Goal: Task Accomplishment & Management: Use online tool/utility

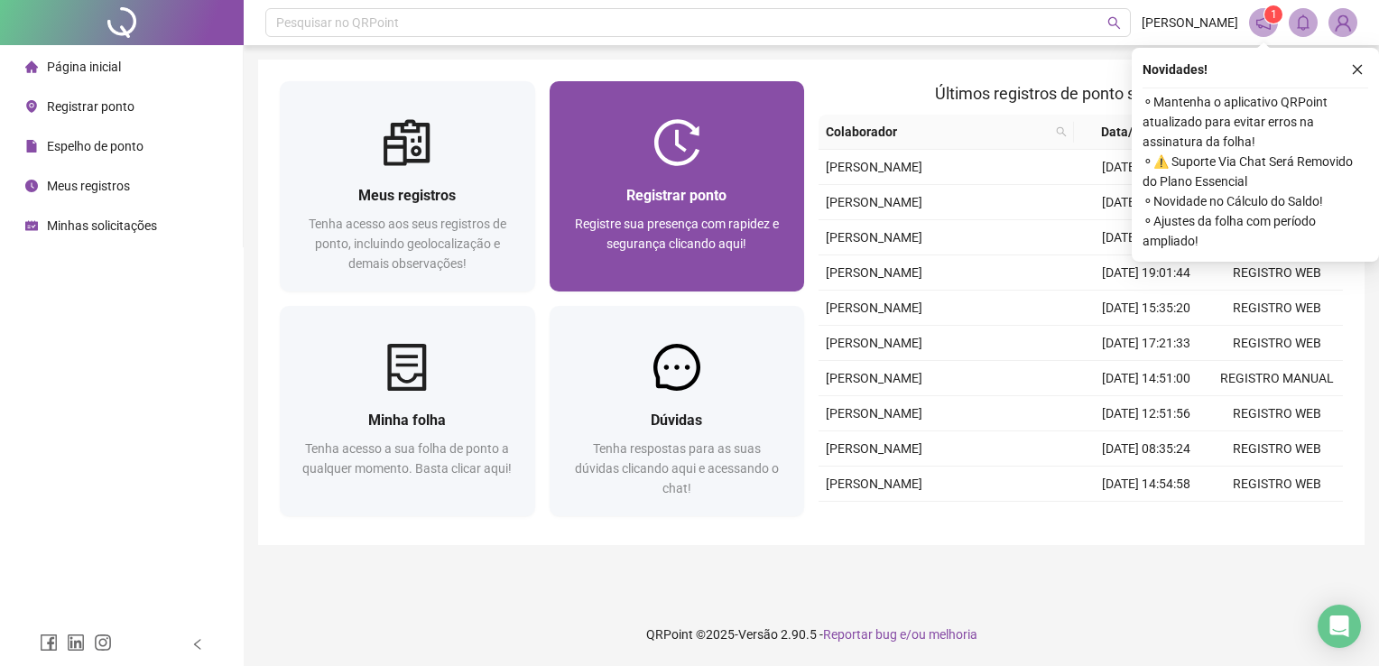
click at [721, 182] on div "Registrar ponto Registre sua presença com rapidez e segurança clicando aqui!" at bounding box center [677, 228] width 255 height 125
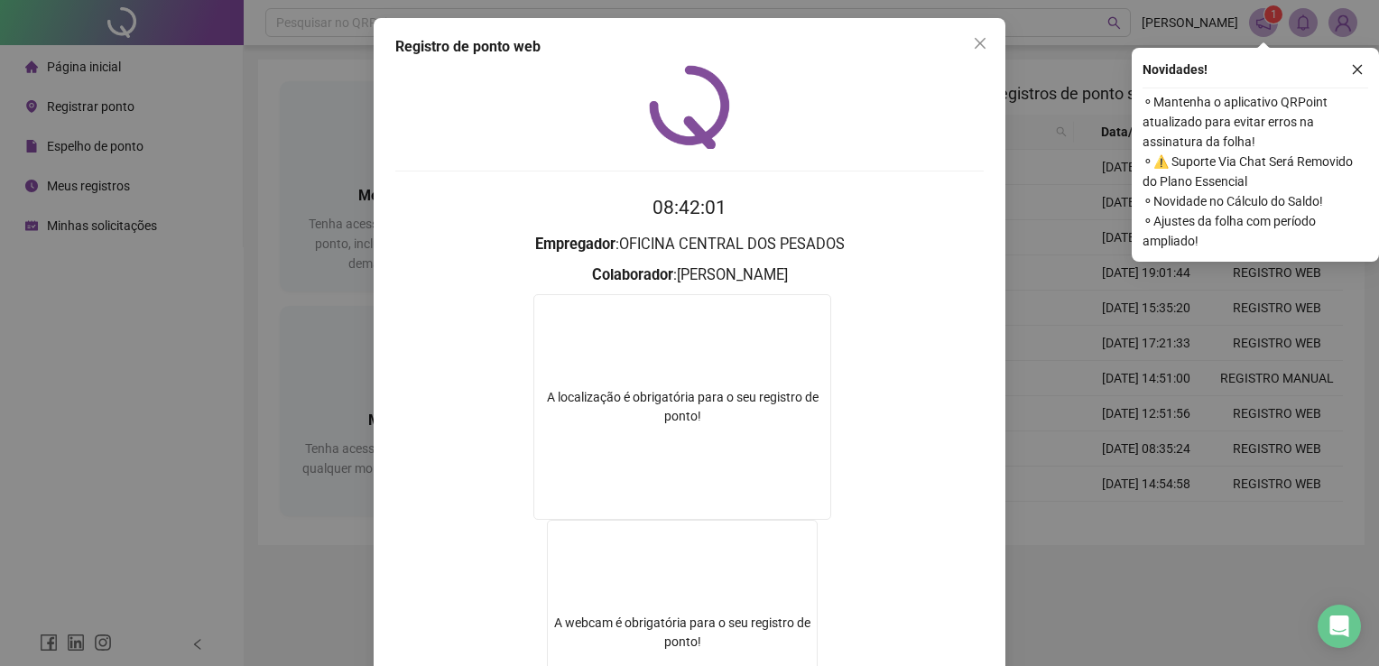
click at [1071, 637] on div "Registro de ponto web 08:42:01 Empregador : OFICINA CENTRAL DOS PESADOS Colabor…" at bounding box center [689, 333] width 1379 height 666
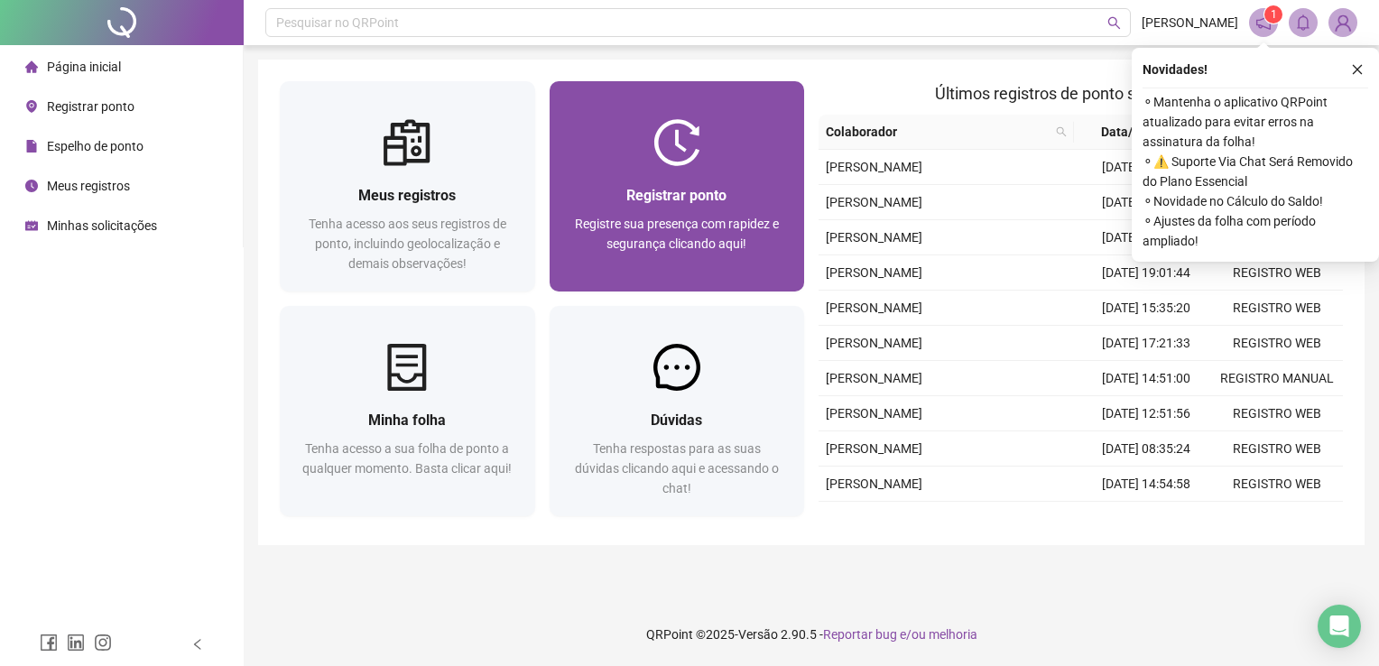
click at [765, 234] on div "Registre sua presença com rapidez e segurança clicando aqui!" at bounding box center [677, 244] width 212 height 60
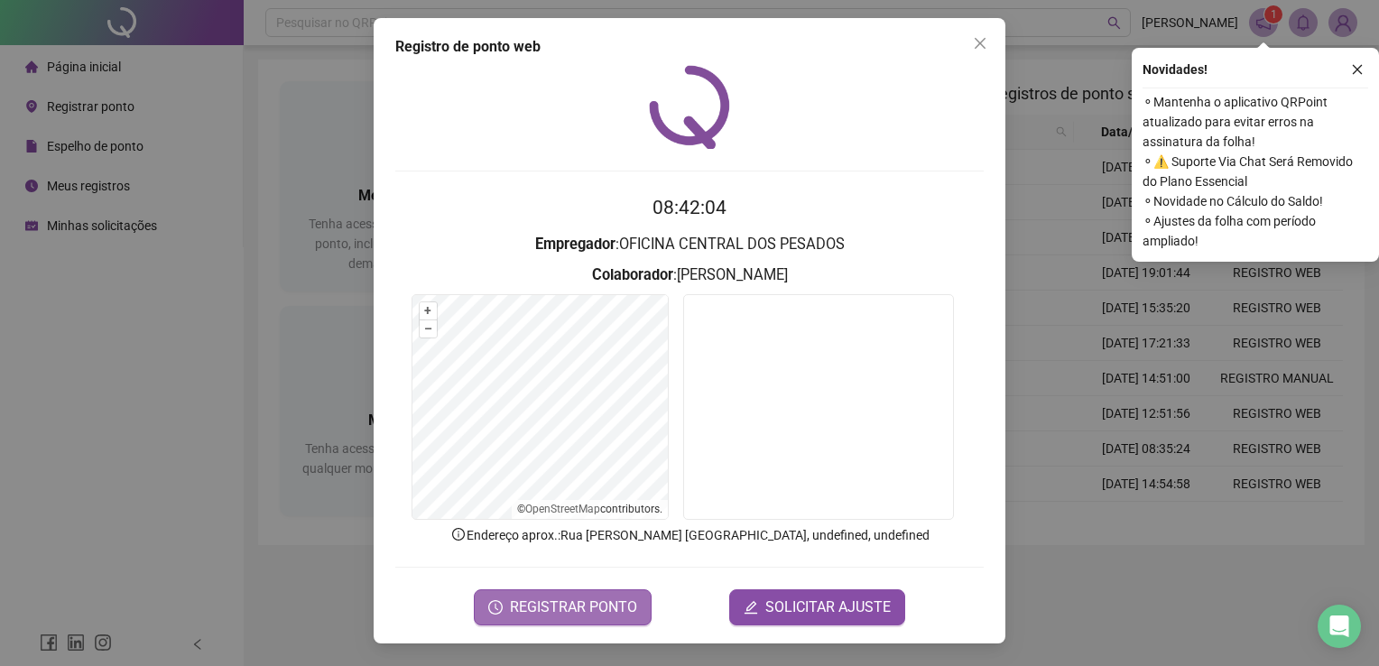
click at [580, 605] on span "REGISTRAR PONTO" at bounding box center [573, 608] width 127 height 22
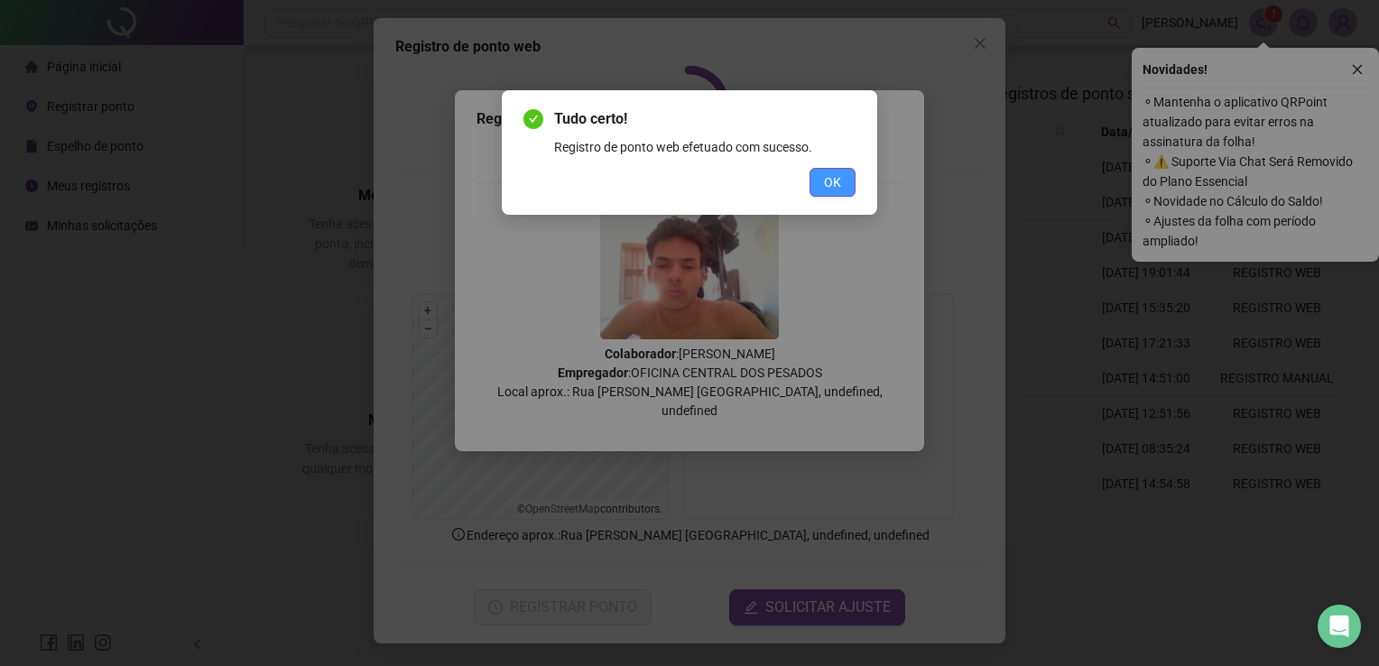
click at [838, 182] on span "OK" at bounding box center [832, 182] width 17 height 20
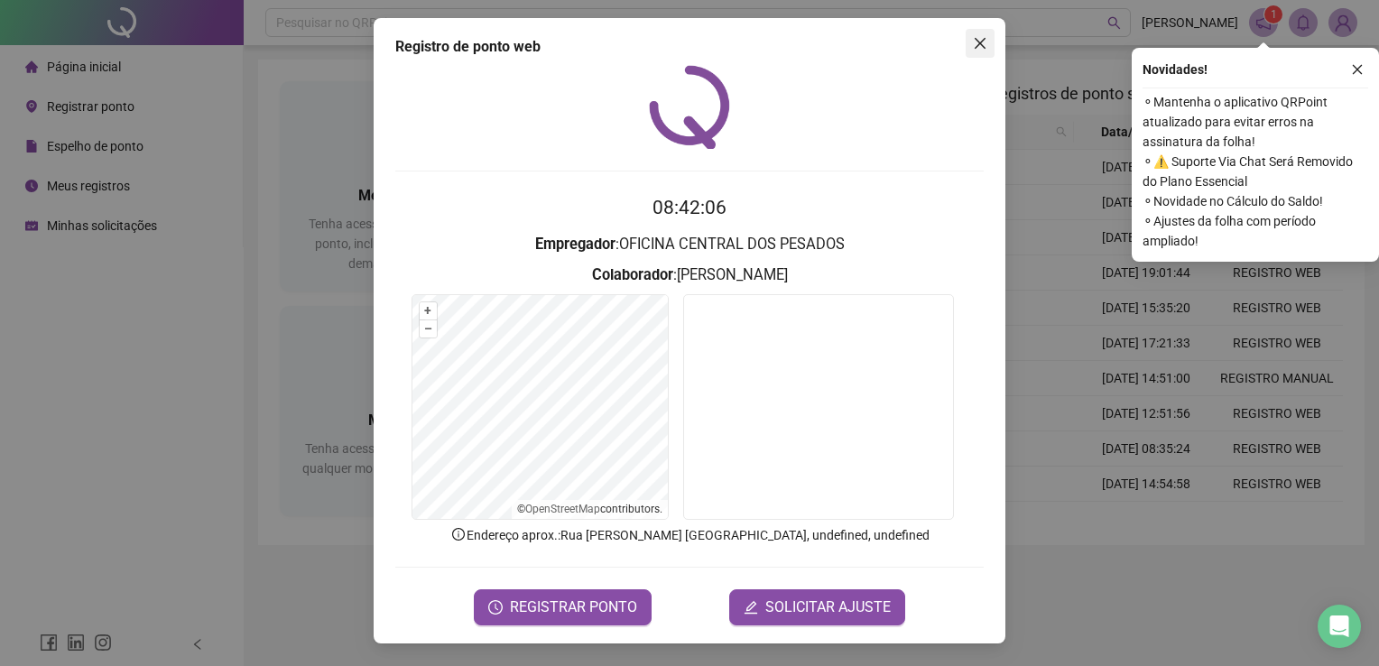
click at [978, 40] on icon "close" at bounding box center [980, 43] width 11 height 11
